Goal: Information Seeking & Learning: Learn about a topic

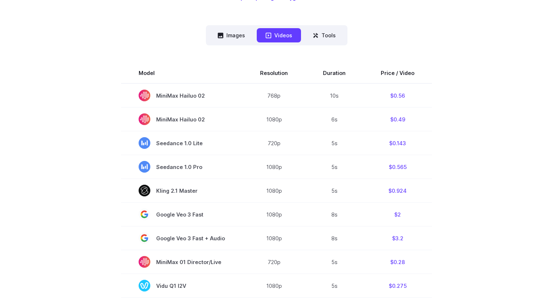
scroll to position [181, 0]
click at [232, 38] on button "Images" at bounding box center [231, 35] width 45 height 14
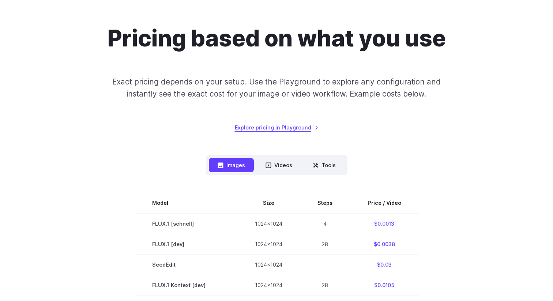
scroll to position [61, 0]
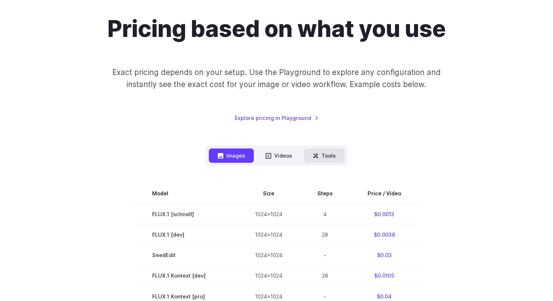
click at [315, 158] on icon at bounding box center [315, 156] width 6 height 6
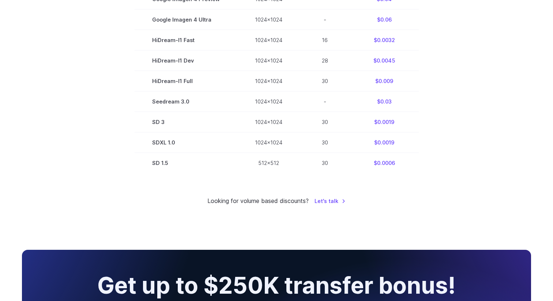
scroll to position [451, 0]
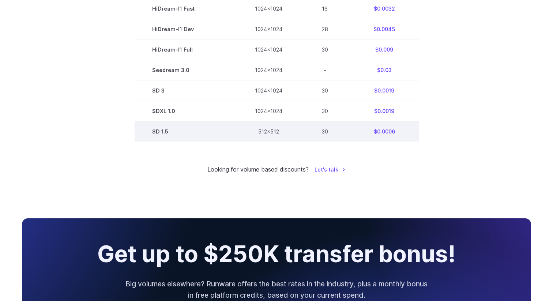
click at [405, 135] on td "$0.0006" at bounding box center [384, 131] width 69 height 20
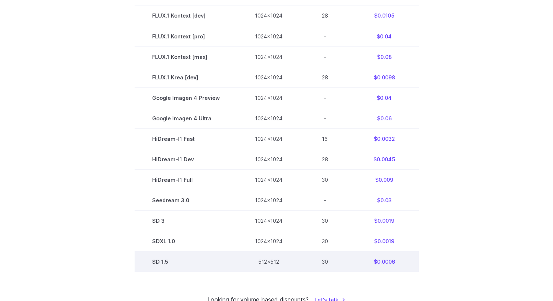
scroll to position [320, 0]
click at [383, 263] on td "$0.0006" at bounding box center [384, 262] width 69 height 20
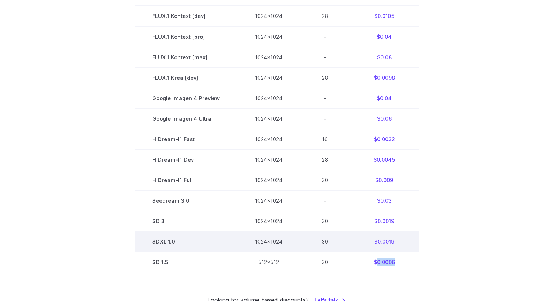
click at [387, 244] on td "$0.0019" at bounding box center [384, 241] width 69 height 20
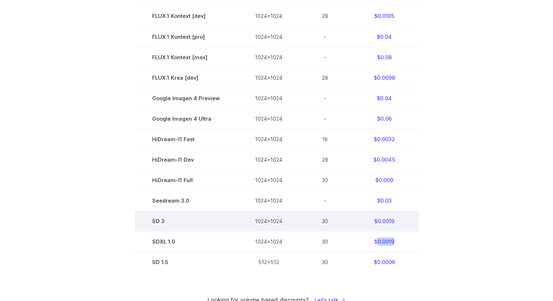
click at [386, 227] on td "$0.0019" at bounding box center [384, 220] width 69 height 20
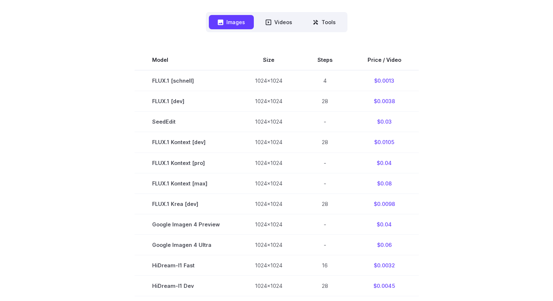
scroll to position [188, 0]
